Goal: Task Accomplishment & Management: Complete application form

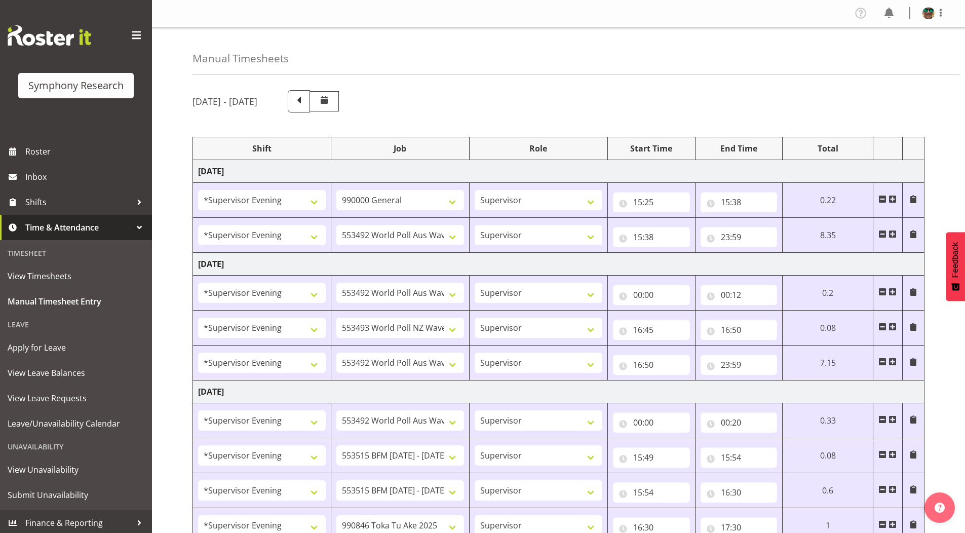
select select "4583"
select select "743"
select select "4583"
select select "10499"
select select "4583"
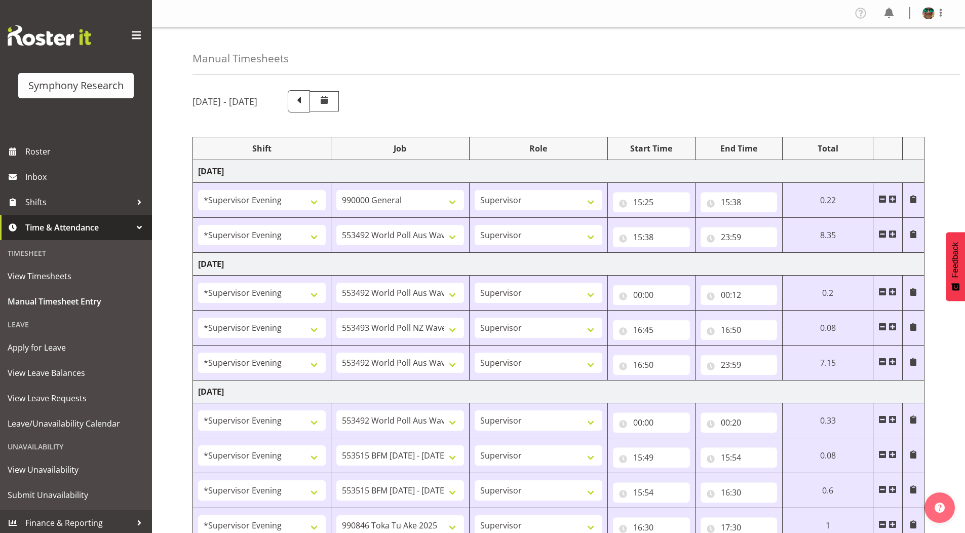
select select "10499"
select select "4583"
select select "10527"
select select "4583"
select select "10499"
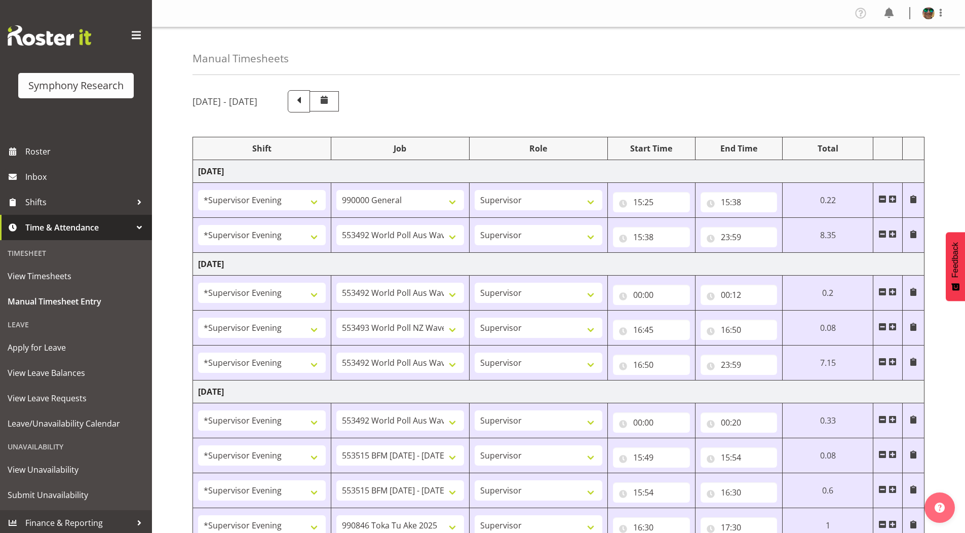
select select "4583"
select select "10499"
select select "4583"
select select "10731"
select select "4583"
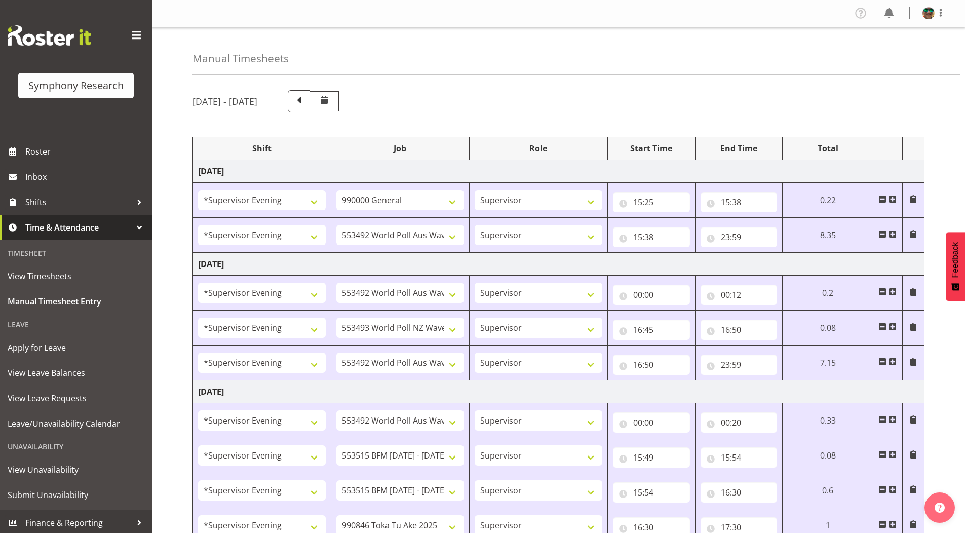
select select "10731"
select select "4583"
select select "9426"
select select "4583"
select select "10633"
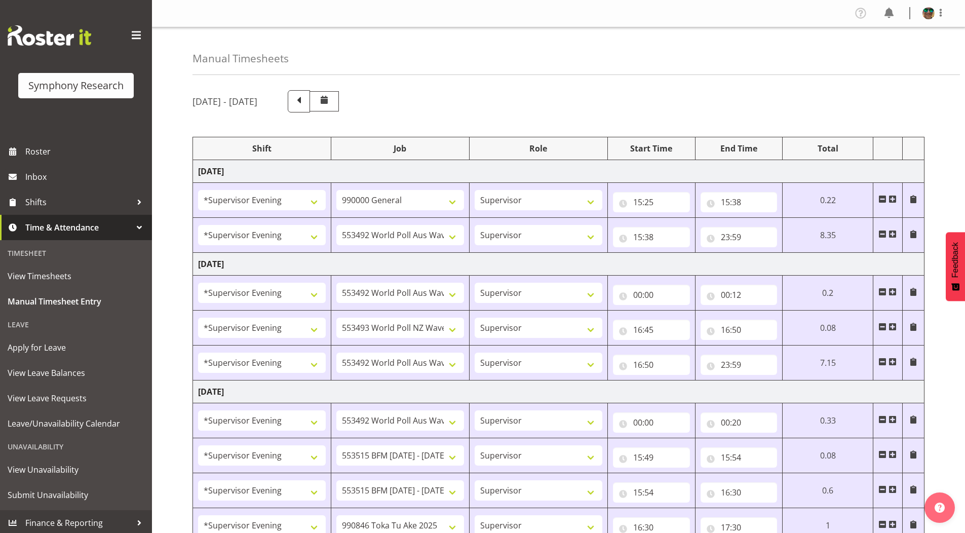
select select "4583"
select select "10730"
select select "4583"
select select "10575"
select select "4583"
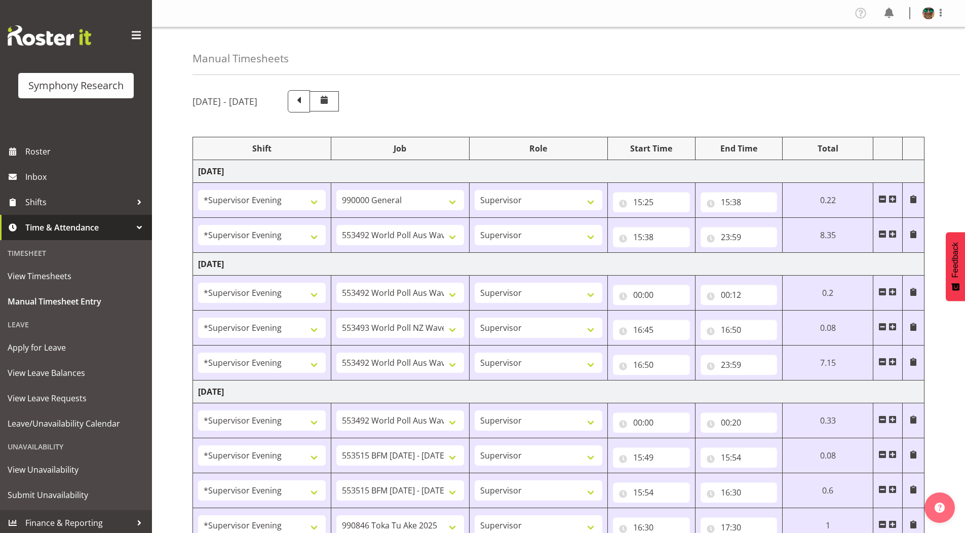
select select "743"
select select "4583"
select select "10731"
select select "4583"
select select "10731"
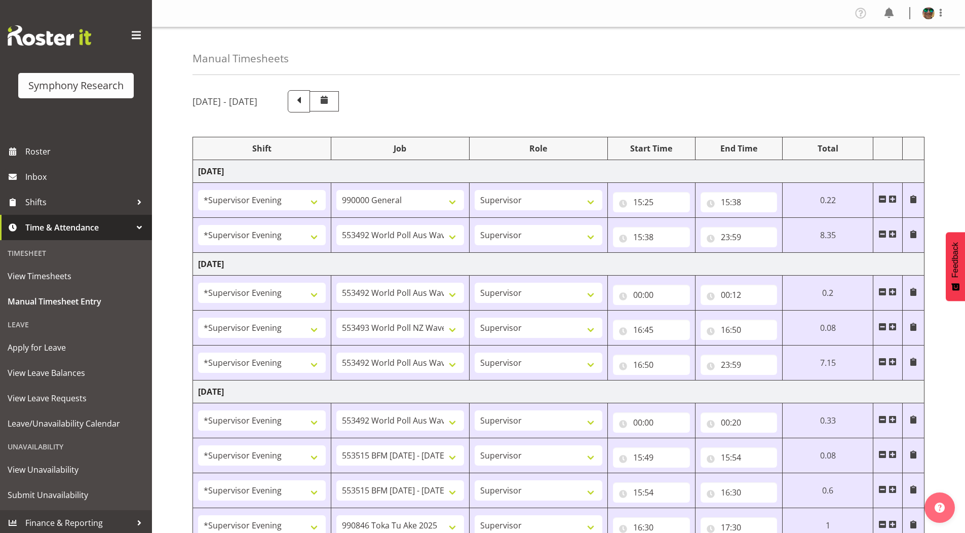
select select "4583"
select select "9426"
select select "4583"
select select "10730"
select select "4583"
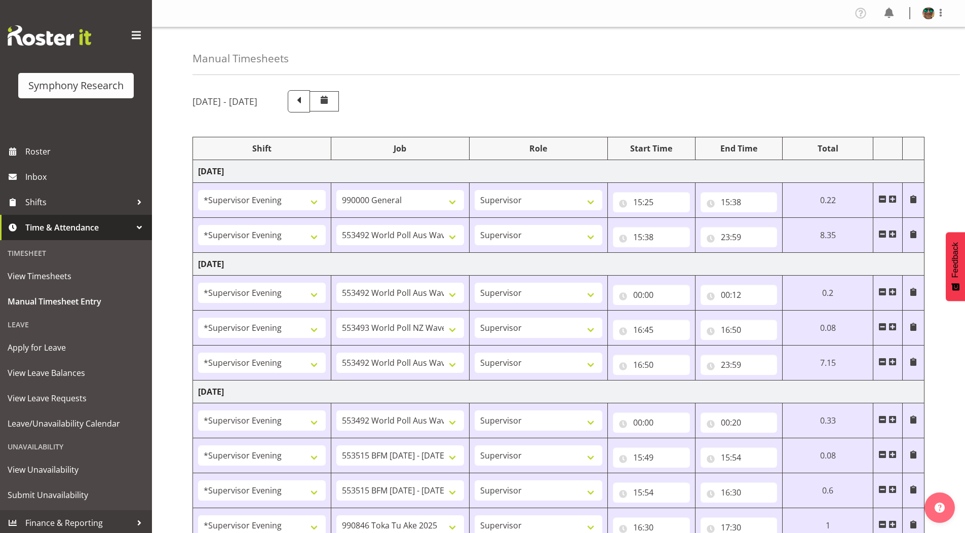
select select "10575"
select select "4583"
select select "9426"
select select "4583"
select select "10731"
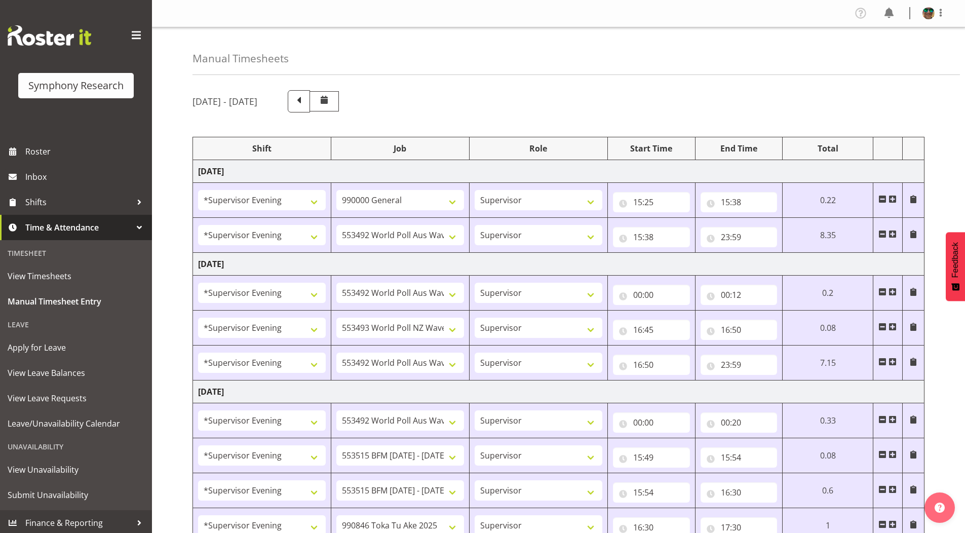
select select "4583"
select select "10731"
select select "4583"
select select "10730"
select select "4583"
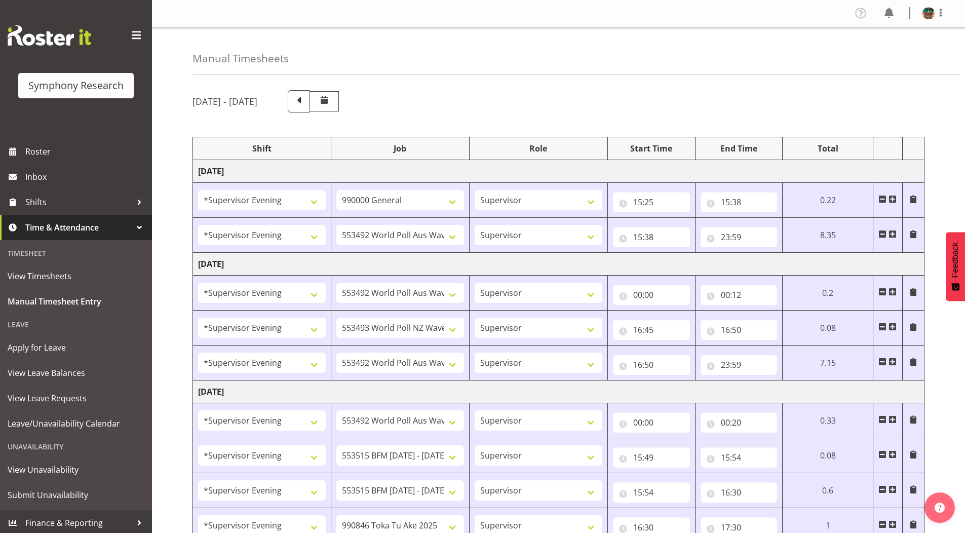
select select "9426"
select select "19170"
select select "9426"
select select "19170"
select select "10731"
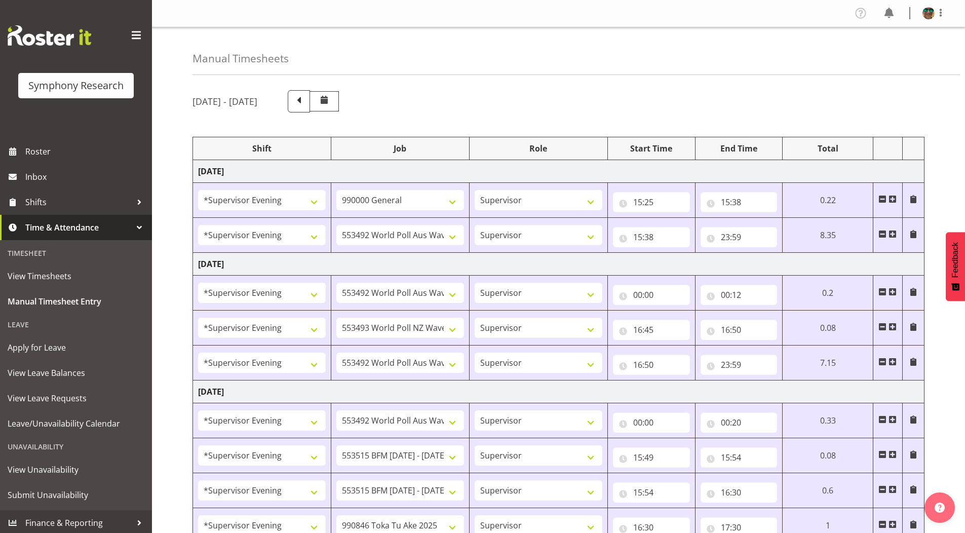
select select "19170"
select select "10731"
select select "19170"
select select "10730"
select select "19170"
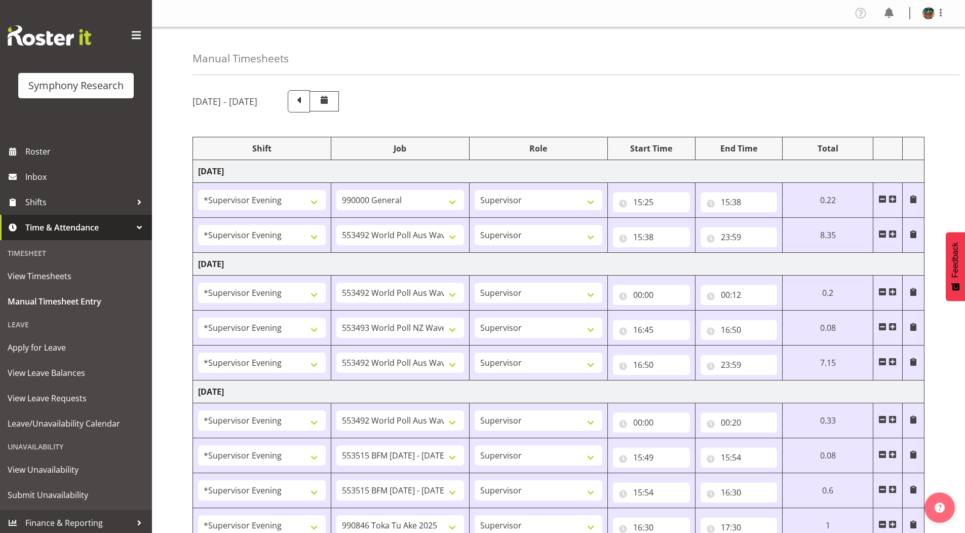
select select "10732"
select select "19170"
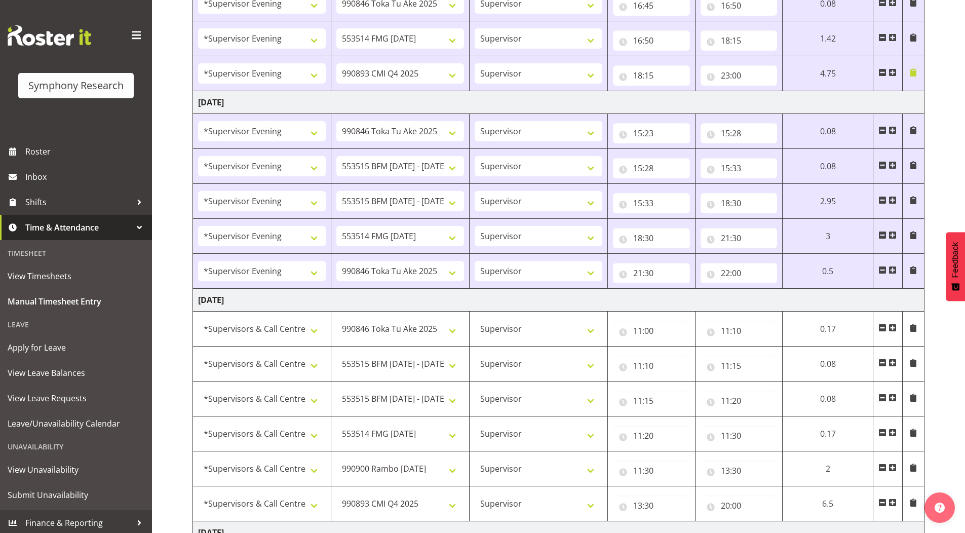
scroll to position [900, 0]
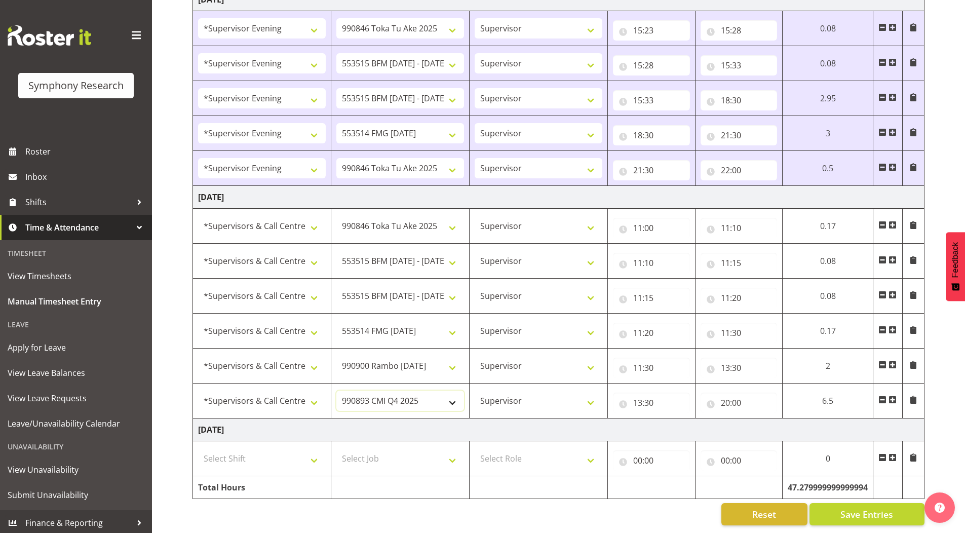
drag, startPoint x: 358, startPoint y: 392, endPoint x: 343, endPoint y: 392, distance: 15.2
click at [358, 392] on select "550060 IF Admin 553492 World Poll Aus Wave 2 Main 2025 553493 World Poll NZ Wav…" at bounding box center [400, 401] width 128 height 20
select select "10499"
click at [336, 391] on select "550060 IF Admin 553492 World Poll Aus Wave 2 Main 2025 553493 World Poll NZ Wav…" at bounding box center [400, 401] width 128 height 20
click at [892, 396] on span at bounding box center [893, 400] width 8 height 8
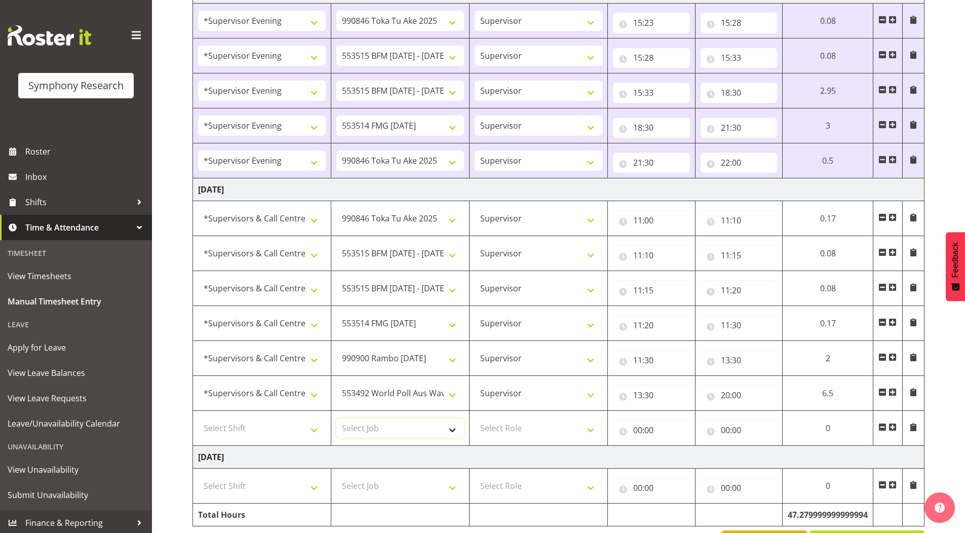
drag, startPoint x: 360, startPoint y: 427, endPoint x: 359, endPoint y: 420, distance: 6.6
click at [360, 427] on select "Select Job 550060 IF Admin 553492 World Poll Aus Wave 2 Main 2025 553493 World …" at bounding box center [400, 428] width 128 height 20
select select "10575"
click at [336, 418] on select "Select Job 550060 IF Admin 553492 World Poll Aus Wave 2 Main 2025 553493 World …" at bounding box center [400, 428] width 128 height 20
click at [510, 431] on select "Select Role Supervisor Briefing Interviewing" at bounding box center [539, 428] width 128 height 20
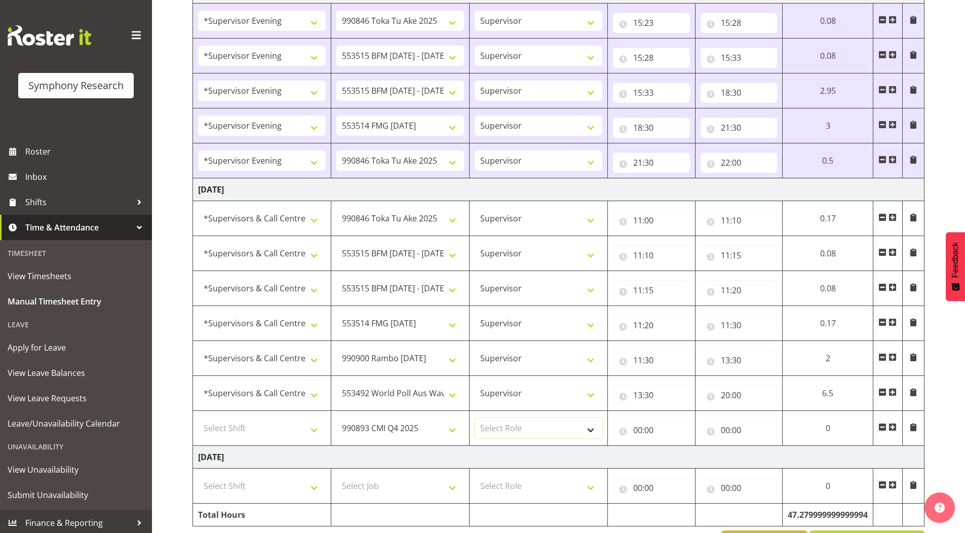
select select "45"
click at [475, 418] on select "Select Role Supervisor Briefing Interviewing" at bounding box center [539, 428] width 128 height 20
click at [232, 427] on select "Select Shift !!Weekend Residential (Roster IT Shift Label) *Business 9/10am ~ 4…" at bounding box center [262, 428] width 128 height 20
select select "19170"
click at [198, 418] on select "Select Shift !!Weekend Residential (Roster IT Shift Label) *Business 9/10am ~ 4…" at bounding box center [262, 428] width 128 height 20
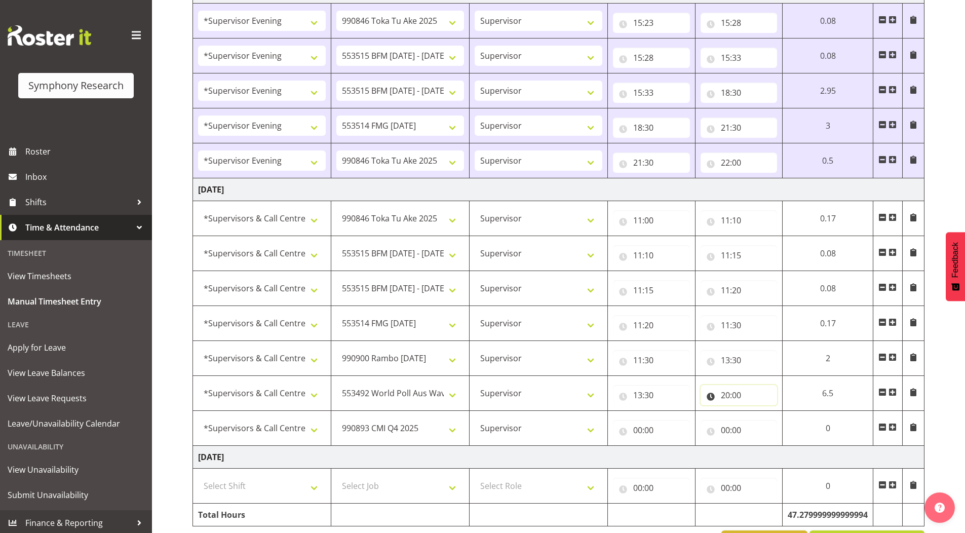
click at [723, 397] on input "20:00" at bounding box center [739, 395] width 77 height 20
drag, startPoint x: 761, startPoint y: 423, endPoint x: 765, endPoint y: 412, distance: 11.4
click at [761, 423] on select "00 01 02 03 04 05 06 07 08 09 10 11 12 13 14 15 16 17 18 19 20 21 22 23" at bounding box center [769, 421] width 23 height 20
select select "13"
click at [781, 411] on select "00 01 02 03 04 05 06 07 08 09 10 11 12 13 14 15 16 17 18 19 20 21 22 23" at bounding box center [769, 421] width 23 height 20
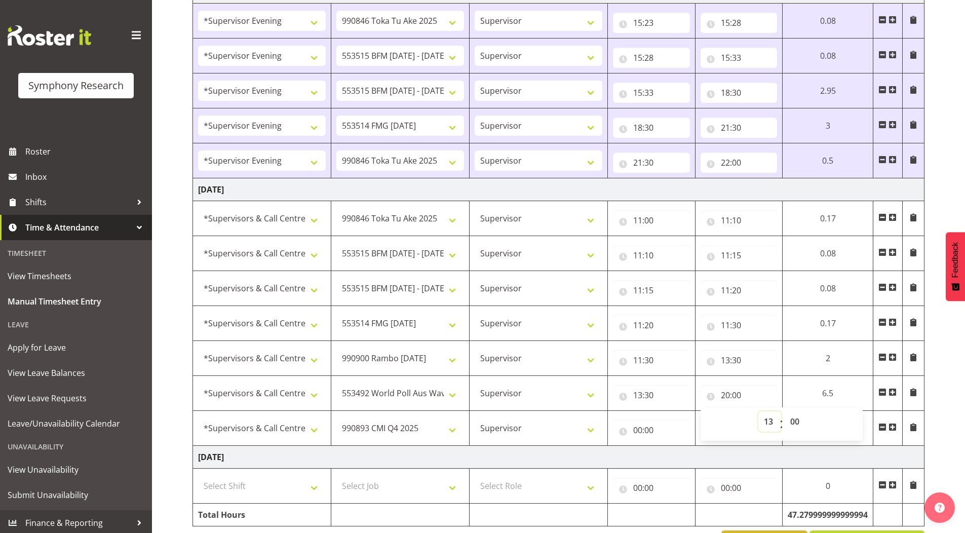
type input "13:00"
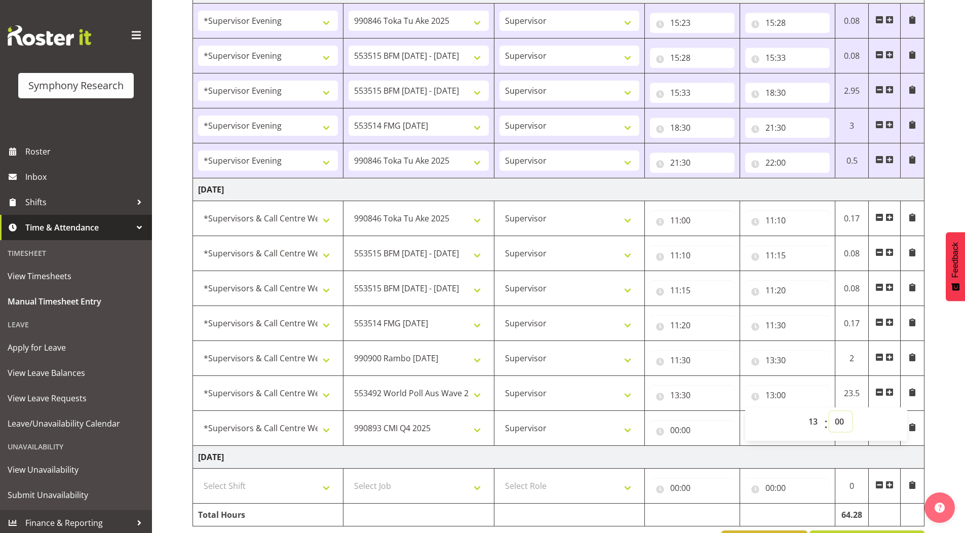
click at [842, 421] on select "00 01 02 03 04 05 06 07 08 09 10 11 12 13 14 15 16 17 18 19 20 21 22 23 24 25 2…" at bounding box center [840, 421] width 23 height 20
select select "50"
click at [829, 411] on select "00 01 02 03 04 05 06 07 08 09 10 11 12 13 14 15 16 17 18 19 20 21 22 23 24 25 2…" at bounding box center [840, 421] width 23 height 20
type input "13:50"
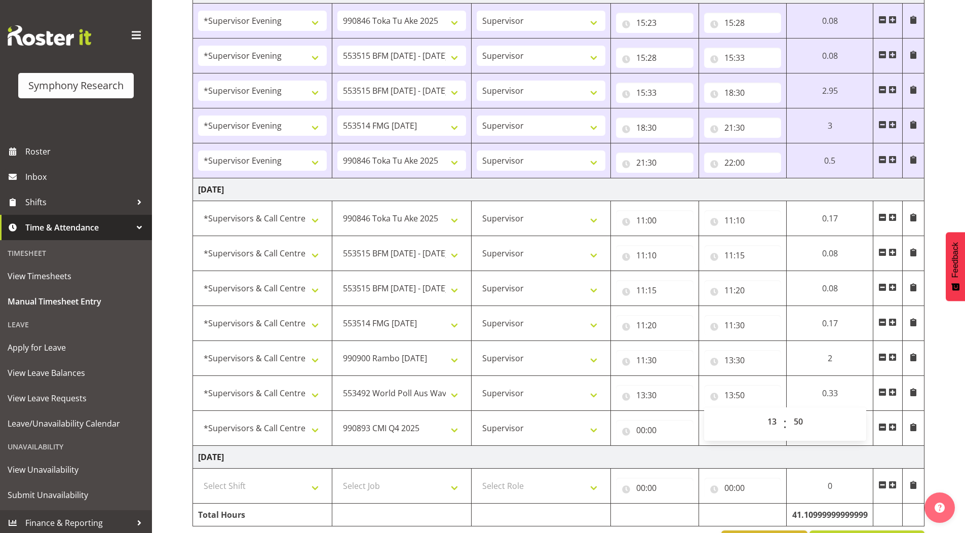
click at [638, 432] on input "00:00" at bounding box center [655, 430] width 78 height 20
click at [682, 456] on select "00 01 02 03 04 05 06 07 08 09 10 11 12 13 14 15 16 17 18 19 20 21 22 23" at bounding box center [685, 456] width 23 height 20
select select "13"
click at [674, 446] on select "00 01 02 03 04 05 06 07 08 09 10 11 12 13 14 15 16 17 18 19 20 21 22 23" at bounding box center [685, 456] width 23 height 20
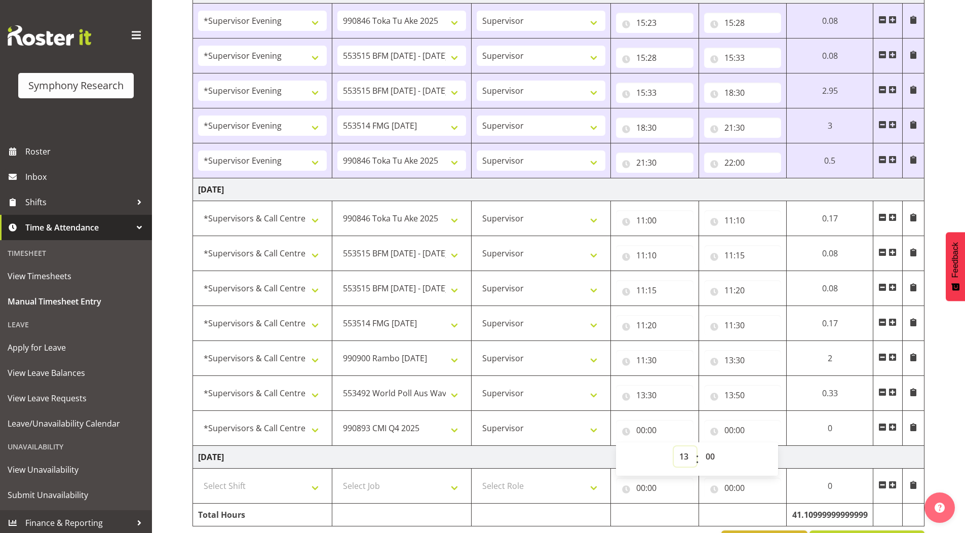
type input "13:00"
click at [709, 456] on select "00 01 02 03 04 05 06 07 08 09 10 11 12 13 14 15 16 17 18 19 20 21 22 23 24 25 2…" at bounding box center [711, 456] width 23 height 20
click at [641, 429] on input "13:00" at bounding box center [655, 430] width 78 height 20
click at [730, 395] on input "13:50" at bounding box center [743, 395] width 78 height 20
click at [771, 419] on select "00 01 02 03 04 05 06 07 08 09 10 11 12 13 14 15 16 17 18 19 20 21 22 23" at bounding box center [773, 421] width 23 height 20
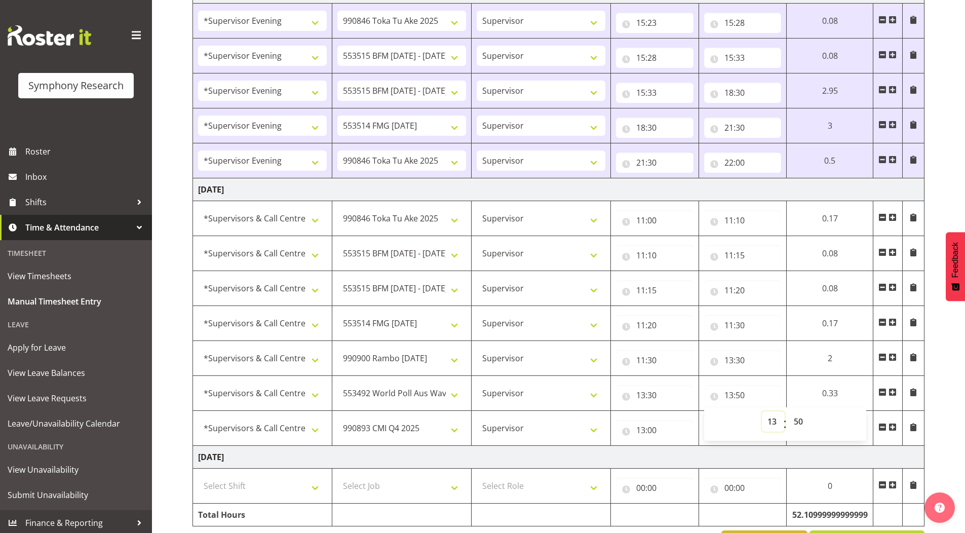
select select "14"
click at [762, 411] on select "00 01 02 03 04 05 06 07 08 09 10 11 12 13 14 15 16 17 18 19 20 21 22 23" at bounding box center [773, 421] width 23 height 20
type input "14:50"
click at [797, 423] on select "00 01 02 03 04 05 06 07 08 09 10 11 12 13 14 15 16 17 18 19 20 21 22 23 24 25 2…" at bounding box center [799, 421] width 23 height 20
select select "0"
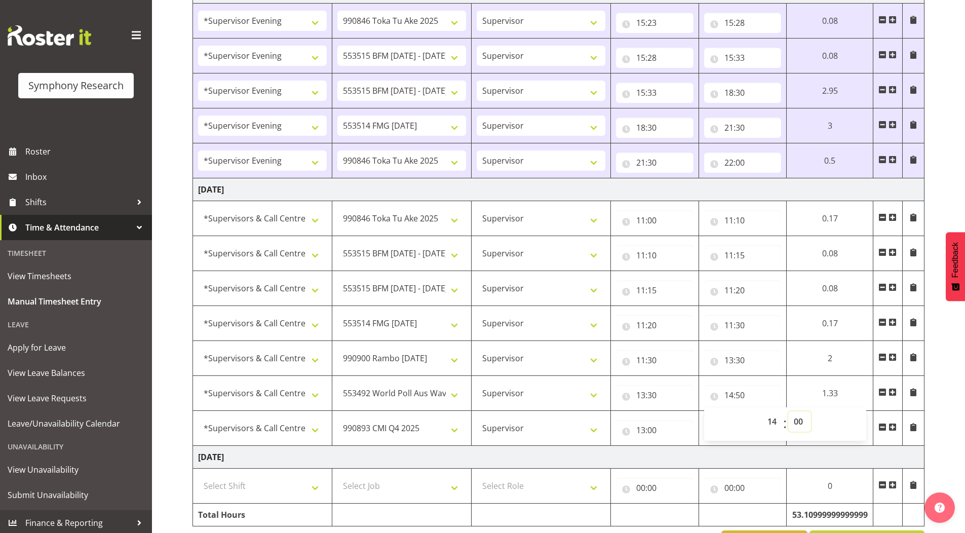
click at [788, 411] on select "00 01 02 03 04 05 06 07 08 09 10 11 12 13 14 15 16 17 18 19 20 21 22 23 24 25 2…" at bounding box center [799, 421] width 23 height 20
type input "14:00"
click at [636, 429] on input "13:00" at bounding box center [651, 430] width 77 height 20
click at [682, 456] on select "00 01 02 03 04 05 06 07 08 09 10 11 12 13 14 15 16 17 18 19 20 21 22 23" at bounding box center [682, 456] width 23 height 20
select select "14"
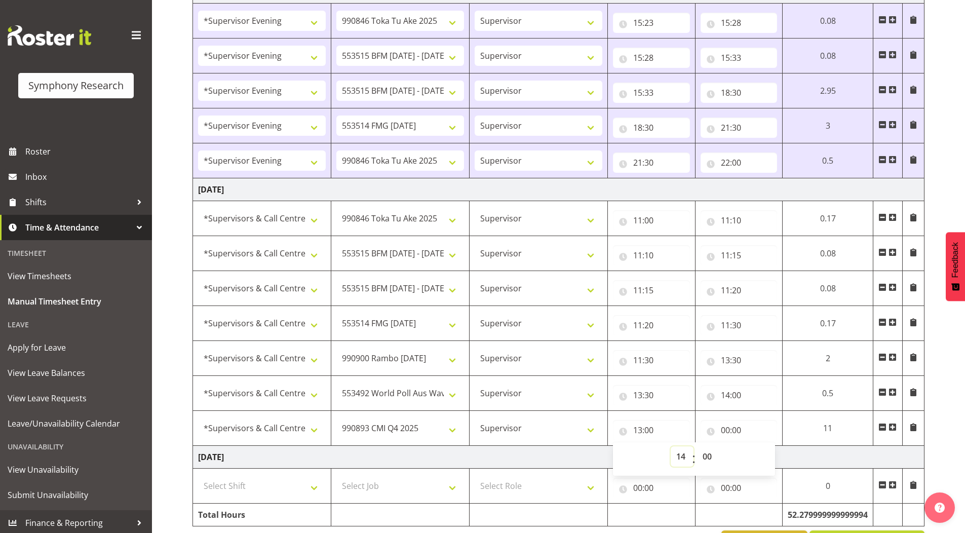
click at [671, 446] on select "00 01 02 03 04 05 06 07 08 09 10 11 12 13 14 15 16 17 18 19 20 21 22 23" at bounding box center [682, 456] width 23 height 20
type input "14:00"
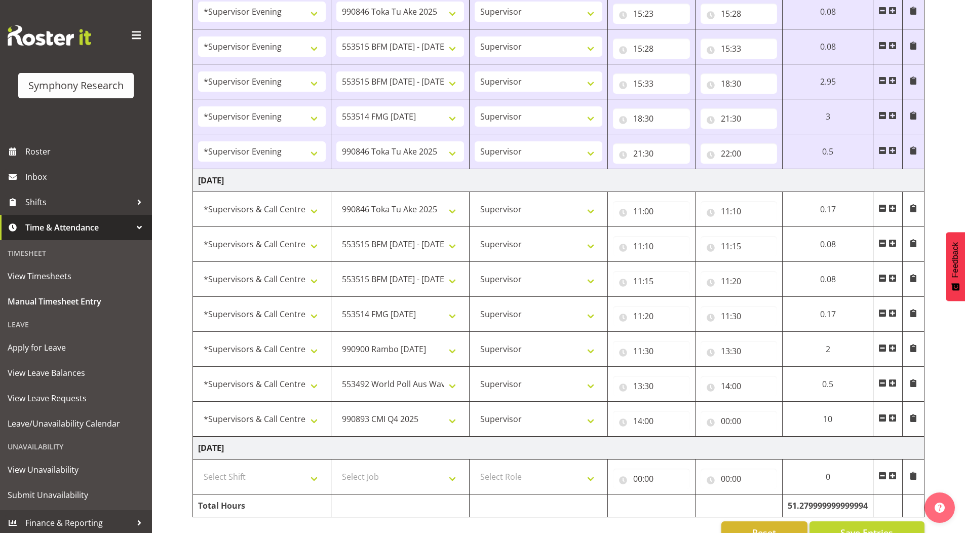
scroll to position [935, 0]
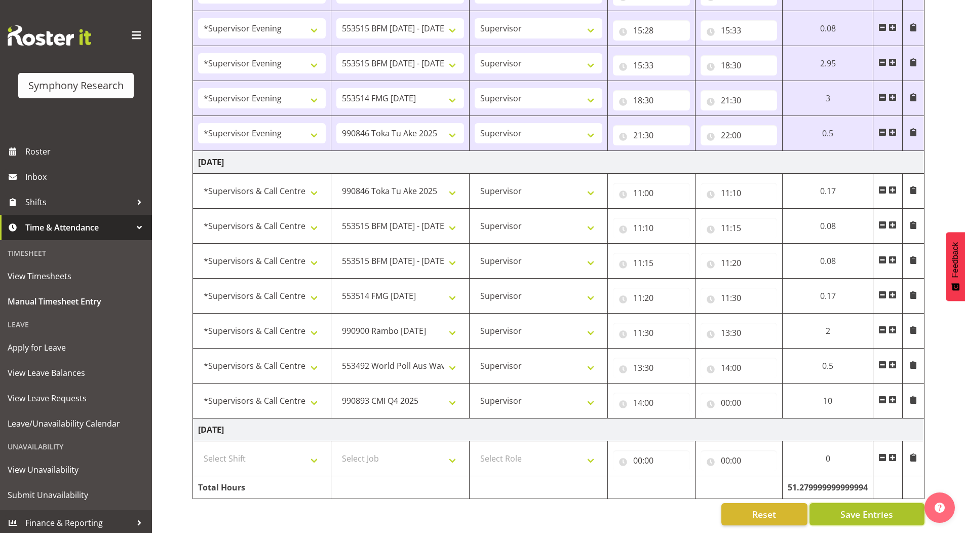
click at [835, 503] on button "Save Entries" at bounding box center [867, 514] width 115 height 22
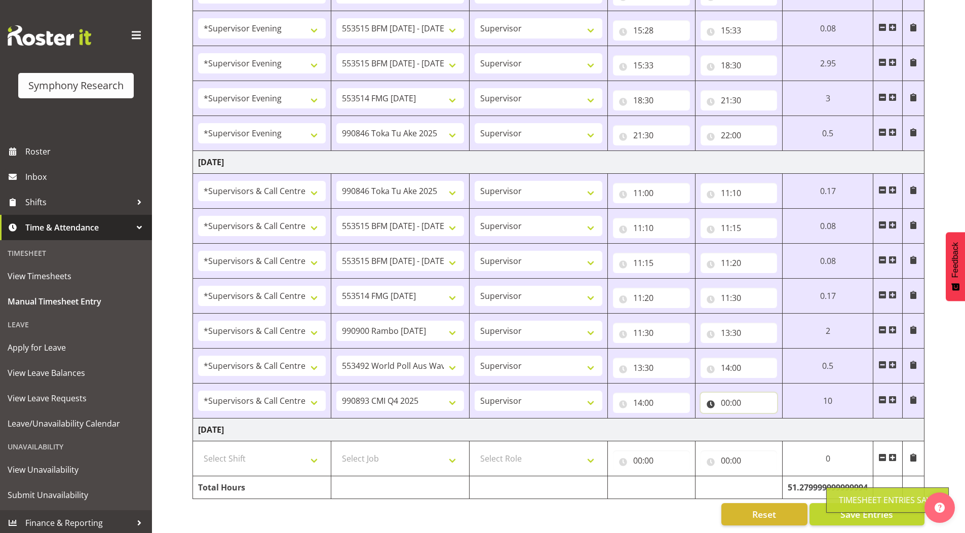
click at [724, 397] on input "00:00" at bounding box center [739, 403] width 77 height 20
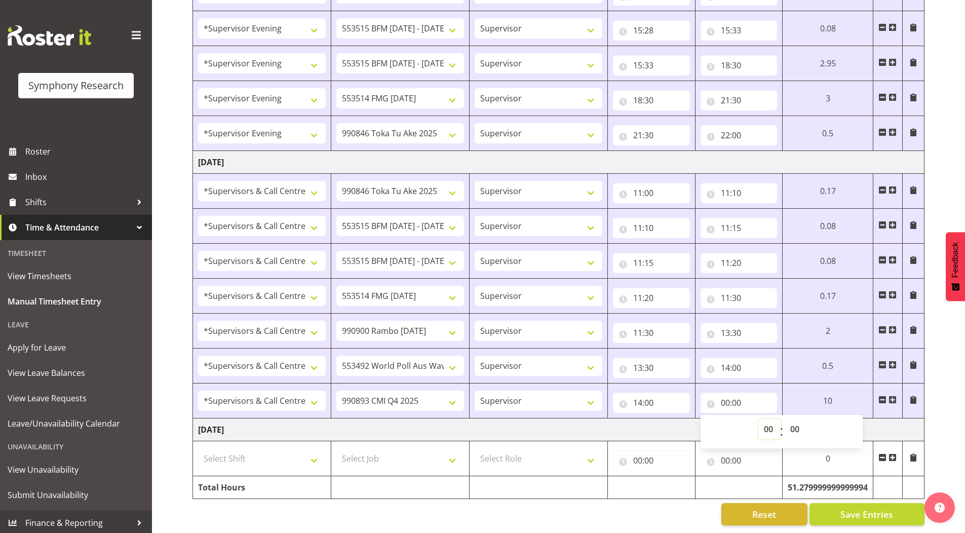
drag, startPoint x: 767, startPoint y: 422, endPoint x: 766, endPoint y: 413, distance: 9.2
click at [767, 422] on select "00 01 02 03 04 05 06 07 08 09 10 11 12 13 14 15 16 17 18 19 20 21 22 23" at bounding box center [769, 429] width 23 height 20
select select "20"
click at [781, 419] on select "00 01 02 03 04 05 06 07 08 09 10 11 12 13 14 15 16 17 18 19 20 21 22 23" at bounding box center [769, 429] width 23 height 20
type input "20:00"
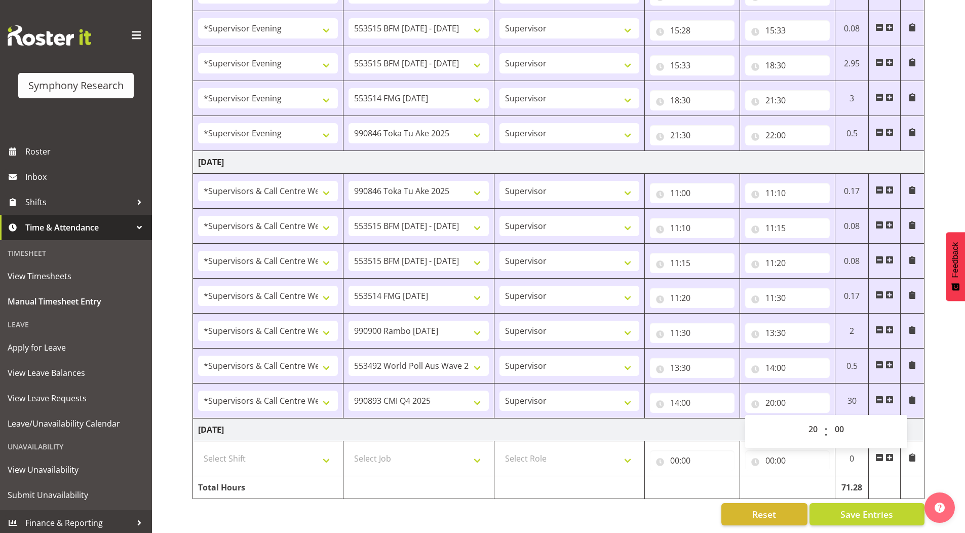
click at [842, 508] on span "Save Entries" at bounding box center [867, 514] width 53 height 13
